Goal: Information Seeking & Learning: Compare options

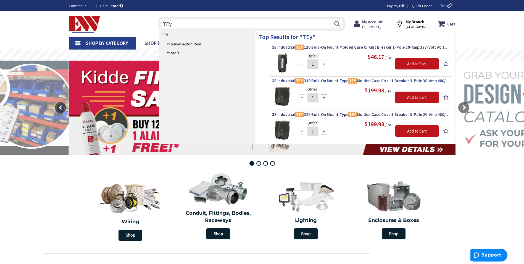
type input "TEy"
click at [321, 82] on span "GE Industrial TEY 330 Bolt-On Mount Type TEY Molded Case Circuit Breaker 3-Pole…" at bounding box center [361, 81] width 178 height 6
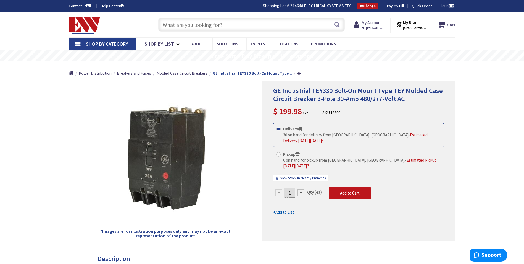
click at [236, 27] on input "text" at bounding box center [251, 25] width 187 height 14
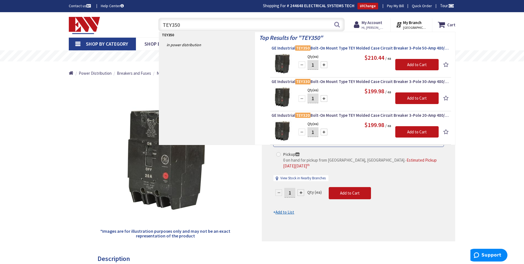
type input "TEY350"
click at [346, 48] on span "GE Industrial TEY350 Bolt-On Mount Type TEY Molded Case Circuit Breaker 3-Pole …" at bounding box center [361, 48] width 178 height 6
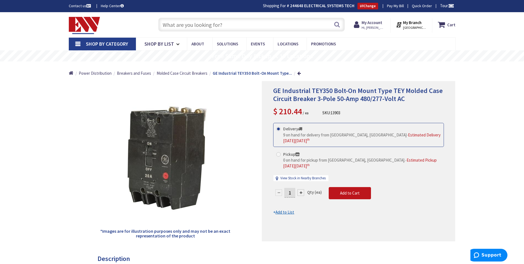
click at [203, 25] on input "text" at bounding box center [251, 25] width 187 height 14
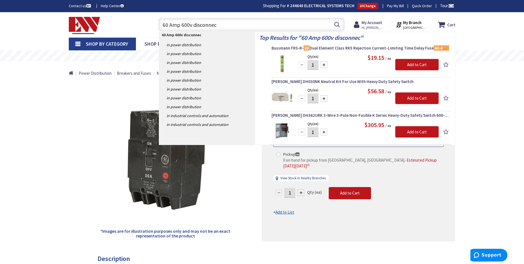
type input "60 Amp 600v disconnect"
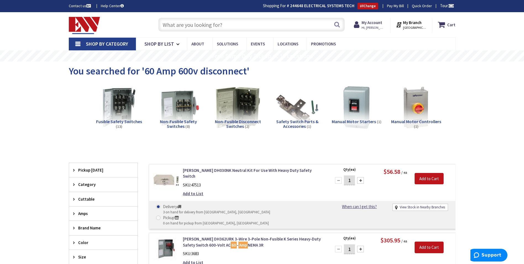
click at [190, 123] on span "Non-Fusible Safety Switches" at bounding box center [178, 124] width 37 height 11
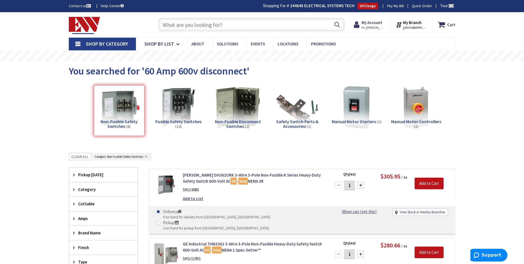
click at [231, 29] on input "text" at bounding box center [251, 25] width 187 height 14
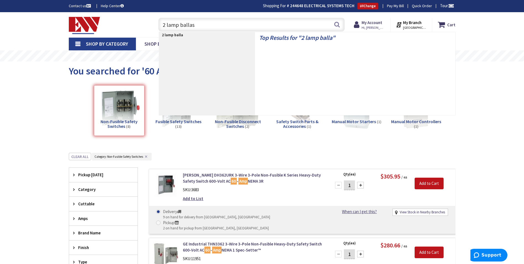
type input "2 lamp ballast"
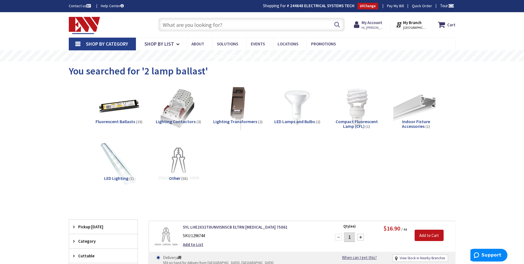
click at [222, 23] on input "text" at bounding box center [251, 25] width 187 height 14
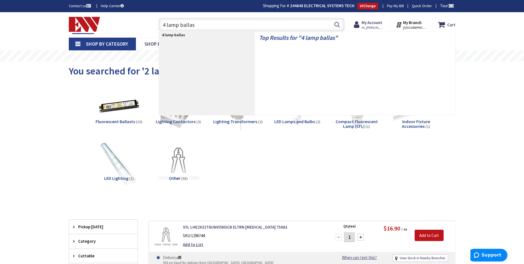
type input "4 lamp ballast"
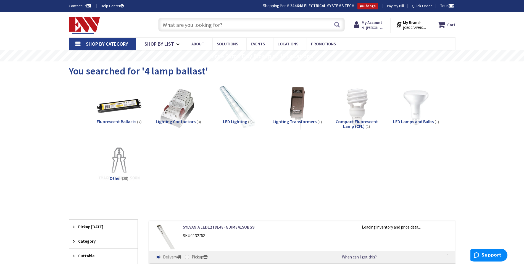
click at [132, 115] on img at bounding box center [119, 107] width 50 height 50
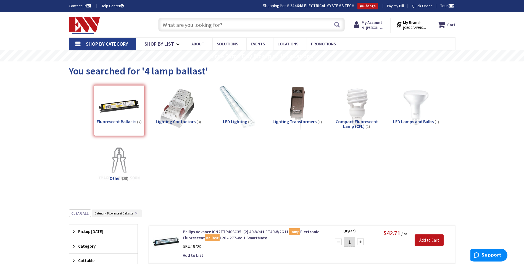
click at [208, 23] on input "text" at bounding box center [251, 25] width 187 height 14
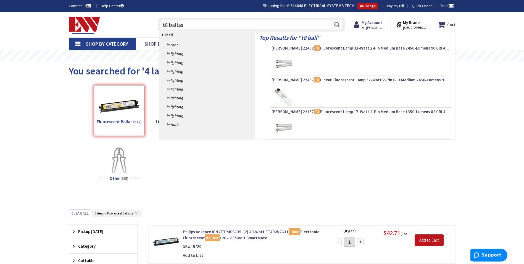
type input "t8 ballast"
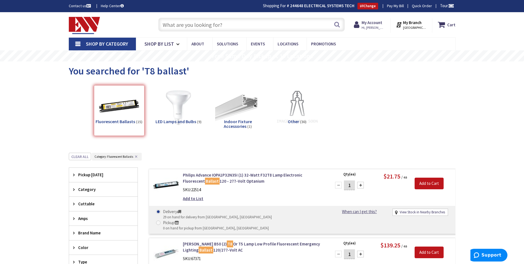
click at [270, 29] on input "text" at bounding box center [251, 25] width 187 height 14
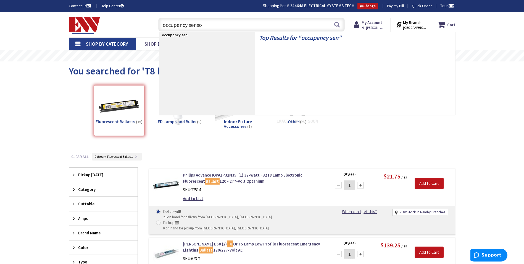
type input "occupancy sensor"
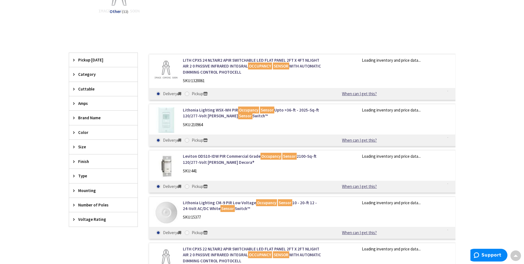
scroll to position [55, 0]
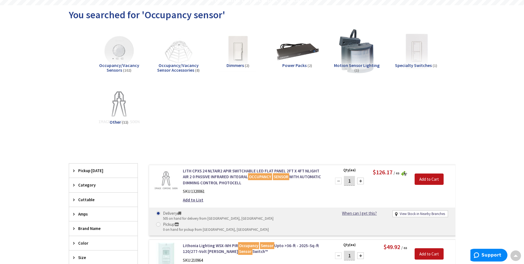
click at [124, 63] on span "Occupancy/Vacancy Sensors" at bounding box center [119, 67] width 40 height 11
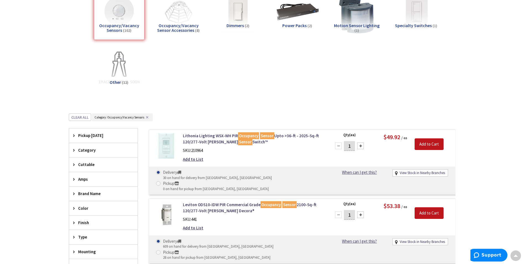
scroll to position [0, 0]
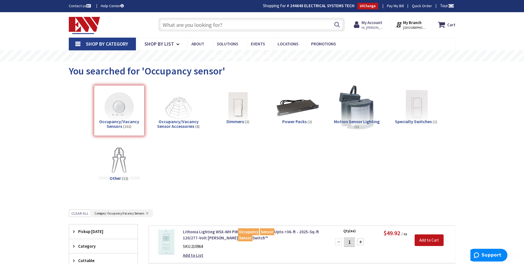
click at [219, 25] on input "text" at bounding box center [251, 25] width 187 height 14
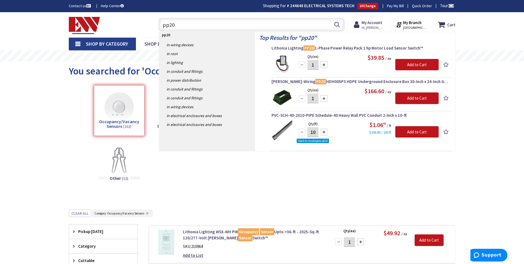
type input "pp20"
